Goal: Transaction & Acquisition: Purchase product/service

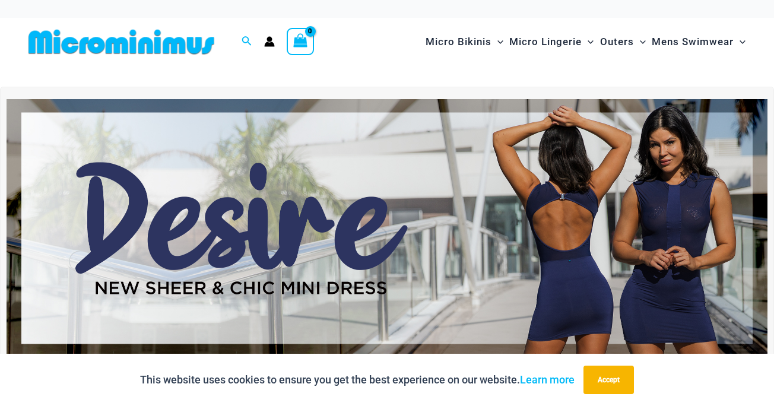
type input "**********"
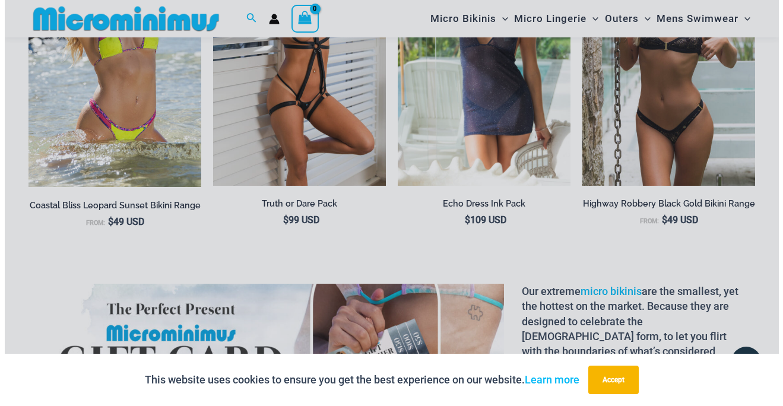
scroll to position [1528, 0]
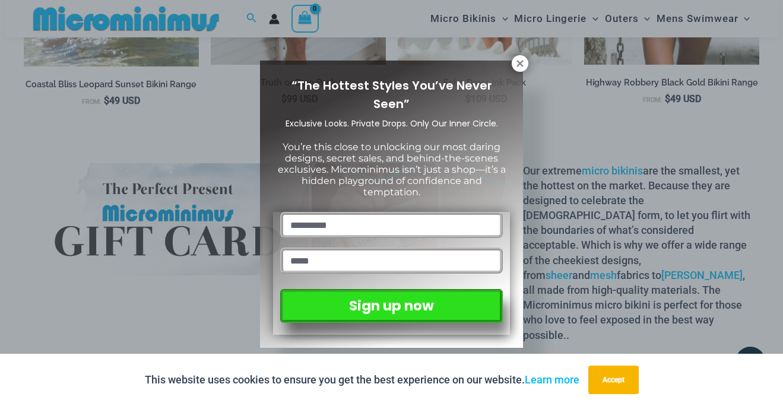
drag, startPoint x: 781, startPoint y: 17, endPoint x: 780, endPoint y: 110, distance: 92.6
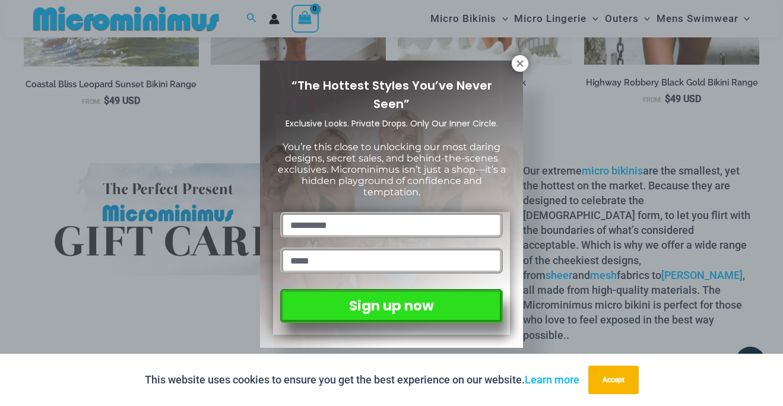
click at [524, 65] on icon at bounding box center [520, 63] width 11 height 11
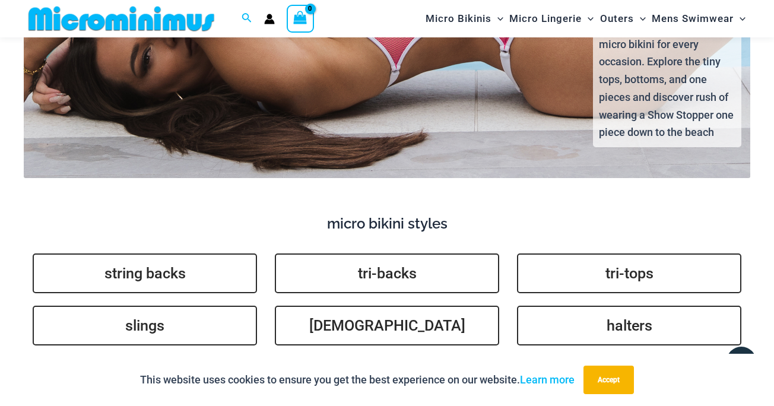
scroll to position [2595, 0]
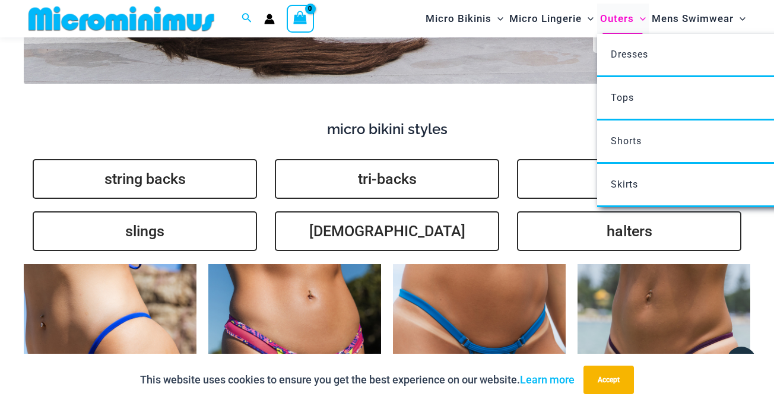
click at [620, 14] on span "Outers" at bounding box center [617, 19] width 34 height 30
